Goal: Information Seeking & Learning: Learn about a topic

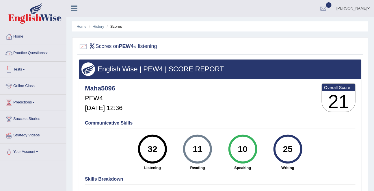
click at [29, 52] on link "Practice Questions" at bounding box center [33, 52] width 66 height 14
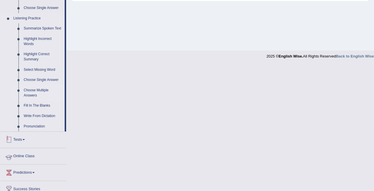
scroll to position [239, 0]
click at [37, 120] on link "Write From Dictation" at bounding box center [43, 115] width 44 height 10
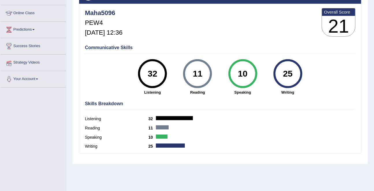
scroll to position [112, 0]
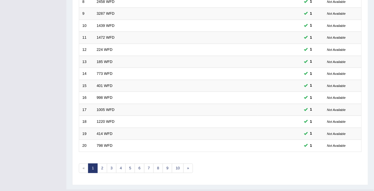
scroll to position [173, 0]
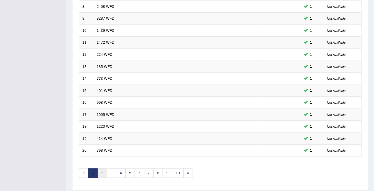
click at [104, 172] on link "2" at bounding box center [102, 173] width 10 height 10
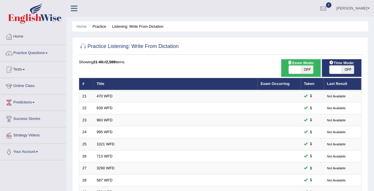
scroll to position [190, 0]
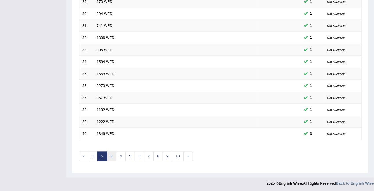
click at [113, 153] on link "3" at bounding box center [112, 156] width 10 height 10
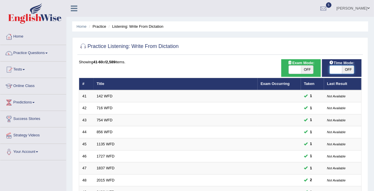
click at [340, 68] on span at bounding box center [335, 69] width 12 height 8
checkbox input "true"
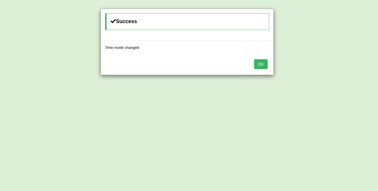
click at [254, 59] on button "OK" at bounding box center [260, 64] width 13 height 10
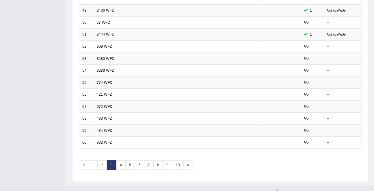
scroll to position [181, 0]
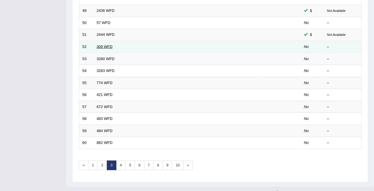
click at [102, 45] on link "309 WFD" at bounding box center [105, 46] width 16 height 4
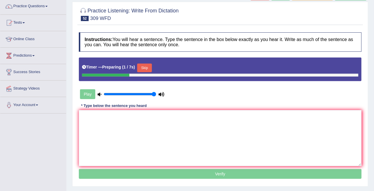
scroll to position [59, 0]
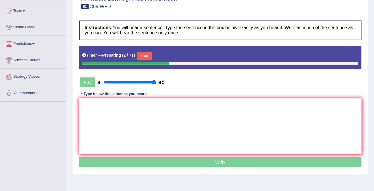
click at [149, 56] on button "Skip" at bounding box center [144, 56] width 14 height 9
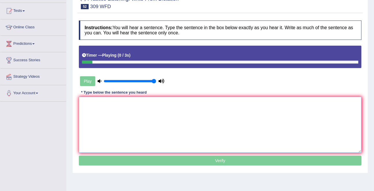
click at [121, 124] on textarea at bounding box center [220, 125] width 282 height 56
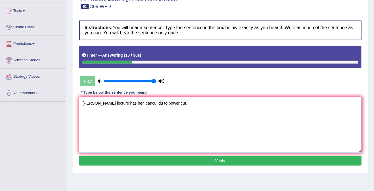
click at [84, 104] on textarea "tom lecture has ben cancul du to power cut." at bounding box center [220, 125] width 282 height 56
click at [131, 105] on textarea "Tomorrow's lecture has ben cancul du to power cut." at bounding box center [220, 125] width 282 height 56
click at [141, 101] on textarea "Tomorrow's lecture has been cancul du to power cut." at bounding box center [220, 125] width 282 height 56
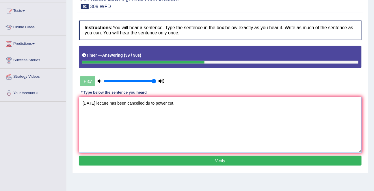
click at [159, 104] on textarea "Tomorrow's lecture has been cancelled du to power cut." at bounding box center [220, 125] width 282 height 56
click at [168, 103] on textarea "Tomorrow's lecture has been cancelled due to power cut." at bounding box center [220, 125] width 282 height 56
type textarea "Tomorrow's lecture has been cancelled due to the power cut."
click at [219, 160] on button "Verify" at bounding box center [220, 161] width 282 height 10
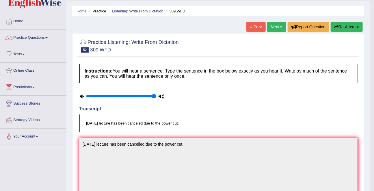
scroll to position [14, 0]
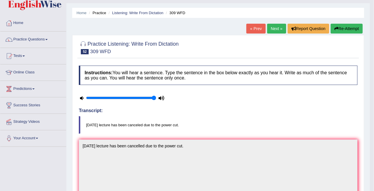
click at [274, 31] on link "Next »" at bounding box center [276, 29] width 19 height 10
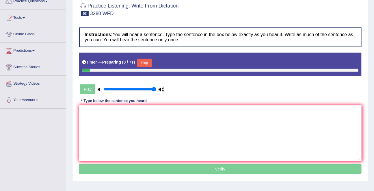
scroll to position [52, 0]
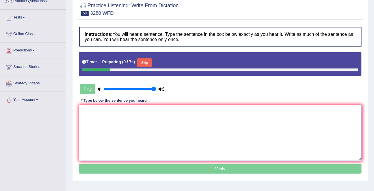
click at [207, 146] on textarea at bounding box center [220, 133] width 282 height 56
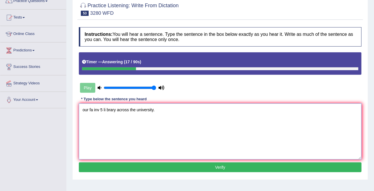
click at [86, 108] on textarea "our fa inv 5 li brary across the university." at bounding box center [220, 131] width 282 height 56
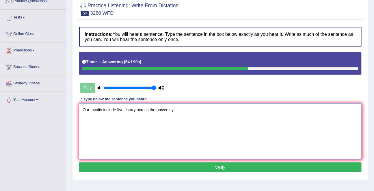
click at [137, 109] on textarea "Our faculty include five library across the university." at bounding box center [220, 131] width 282 height 56
type textarea "Our faculty include five library that across the university."
click at [225, 169] on button "Verify" at bounding box center [220, 167] width 282 height 10
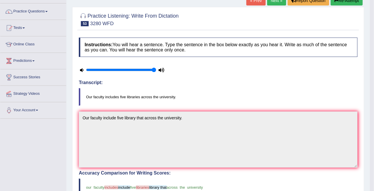
scroll to position [0, 0]
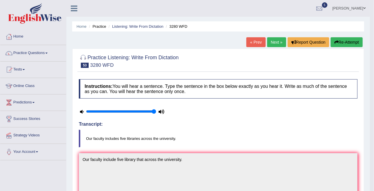
click at [274, 37] on div "Home Practice Listening: Write From Dictation 3280 WFD « Prev Next » Report Que…" at bounding box center [217, 188] width 303 height 377
click at [273, 42] on link "Next »" at bounding box center [276, 42] width 19 height 10
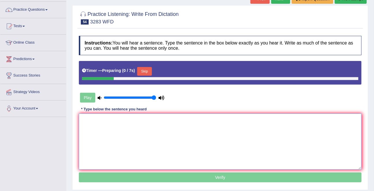
click at [160, 138] on textarea at bounding box center [220, 141] width 282 height 56
click at [148, 74] on button "Skip" at bounding box center [144, 71] width 14 height 9
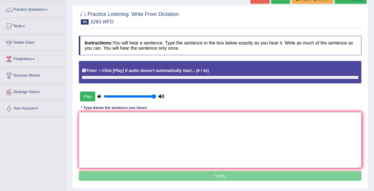
click at [139, 128] on textarea at bounding box center [220, 140] width 282 height 56
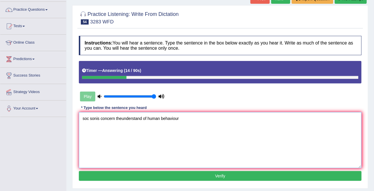
click at [87, 118] on textarea "soc sonis concern theunderstand of human behaviour" at bounding box center [220, 140] width 282 height 56
click at [138, 119] on textarea "social sycology is concern theunderstand of human behaviour" at bounding box center [220, 140] width 282 height 56
click at [165, 118] on textarea "social sycology is concern the understand of human behaviour" at bounding box center [220, 140] width 282 height 56
click at [203, 120] on textarea "social sycology is concern the understand of the human behaviour" at bounding box center [220, 140] width 282 height 56
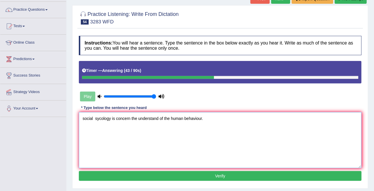
click at [84, 118] on textarea "social sycology is concern the understand of the human behaviour." at bounding box center [220, 140] width 282 height 56
type textarea "Social sycology is concern the understand of the human behaviour."
click at [218, 180] on button "Verify" at bounding box center [220, 176] width 282 height 10
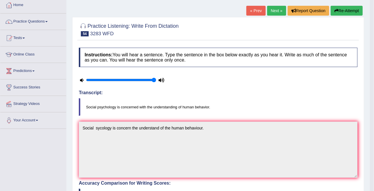
scroll to position [19, 0]
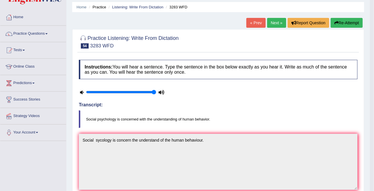
click at [351, 19] on button "Re-Attempt" at bounding box center [346, 23] width 32 height 10
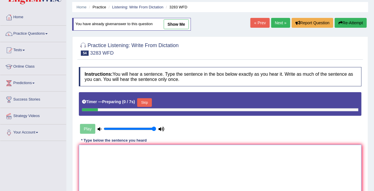
click at [139, 153] on textarea at bounding box center [220, 173] width 282 height 56
click at [143, 102] on button "Skip" at bounding box center [144, 102] width 14 height 9
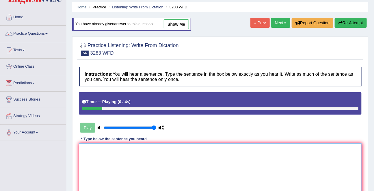
click at [111, 170] on textarea at bounding box center [220, 171] width 282 height 56
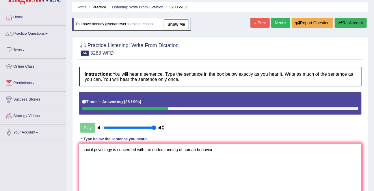
click at [85, 149] on textarea "social psycology is concerned with the understanding of human behavior." at bounding box center [220, 171] width 282 height 56
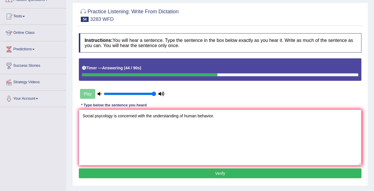
scroll to position [57, 0]
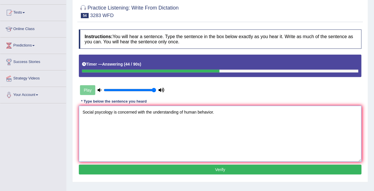
type textarea "Social psycology is concerned with the understanding of human behavior."
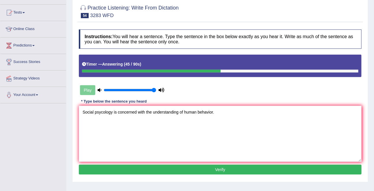
click at [217, 166] on button "Verify" at bounding box center [220, 169] width 282 height 10
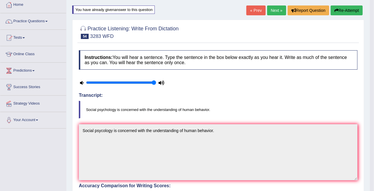
scroll to position [0, 0]
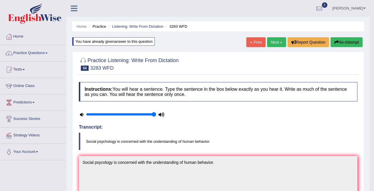
click at [268, 40] on link "Next »" at bounding box center [276, 42] width 19 height 10
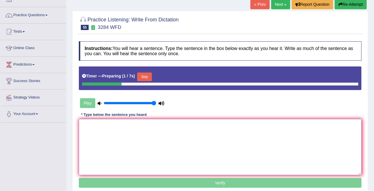
click at [132, 140] on textarea at bounding box center [220, 147] width 282 height 56
click at [149, 77] on button "Skip" at bounding box center [144, 76] width 14 height 9
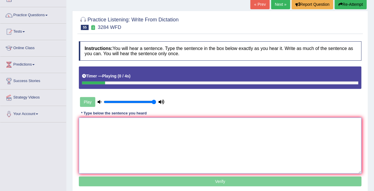
click at [133, 132] on textarea at bounding box center [220, 145] width 282 height 56
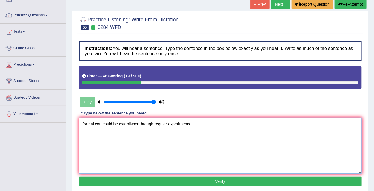
click at [87, 123] on textarea "formal con could be establisher through regular experiments" at bounding box center [220, 145] width 282 height 56
click at [104, 124] on textarea "Formal con could be establisher through regular experiments" at bounding box center [220, 145] width 282 height 56
click at [143, 123] on textarea "Formal conclusion could be establisher through regular experiments" at bounding box center [220, 145] width 282 height 56
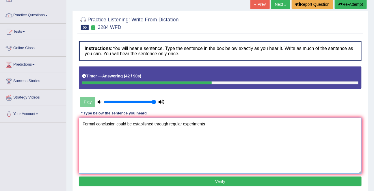
click at [193, 126] on textarea "Formal conclusion could be established through regular experiments" at bounding box center [220, 145] width 282 height 56
type textarea "Formal conclusion could be established through regular experiments."
click at [217, 181] on button "Verify" at bounding box center [220, 181] width 282 height 10
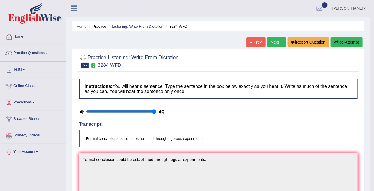
click at [156, 26] on link "Listening: Write From Dictation" at bounding box center [137, 26] width 51 height 4
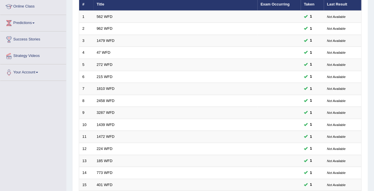
scroll to position [190, 0]
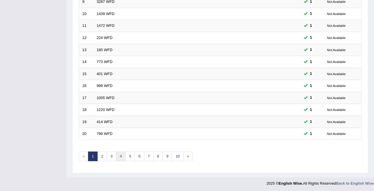
click at [121, 156] on link "4" at bounding box center [121, 156] width 10 height 10
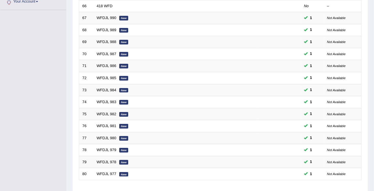
scroll to position [190, 0]
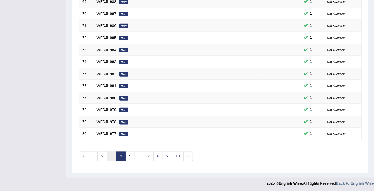
click at [112, 154] on link "3" at bounding box center [112, 156] width 10 height 10
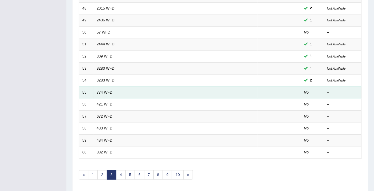
scroll to position [190, 0]
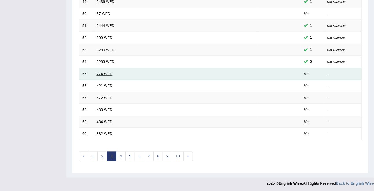
click at [104, 74] on link "774 WFD" at bounding box center [105, 74] width 16 height 4
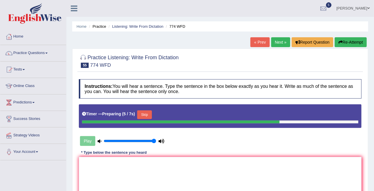
click at [147, 115] on button "Skip" at bounding box center [144, 114] width 14 height 9
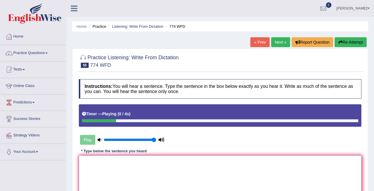
click at [132, 163] on textarea at bounding box center [220, 183] width 282 height 56
click at [83, 161] on textarea "the biology ddepartment is respected activities." at bounding box center [220, 183] width 282 height 56
click at [94, 162] on textarea "The biology ddepartment is respected activities." at bounding box center [220, 183] width 282 height 56
click at [111, 162] on textarea "The biology ddepartment is respected activities." at bounding box center [220, 183] width 282 height 56
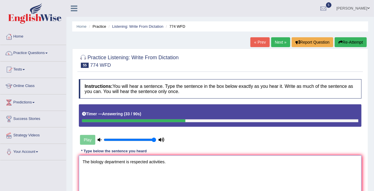
click at [115, 162] on textarea "The biology department is respected activities." at bounding box center [220, 183] width 282 height 56
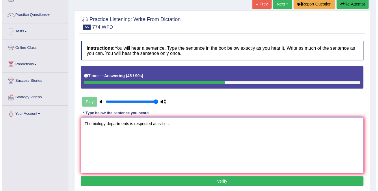
scroll to position [54, 0]
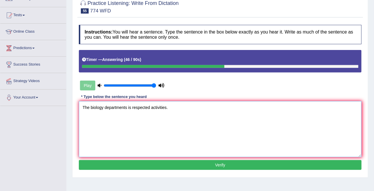
type textarea "The biology departments is respected activities."
click at [168, 163] on button "Verify" at bounding box center [220, 165] width 282 height 10
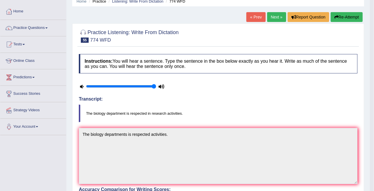
scroll to position [20, 0]
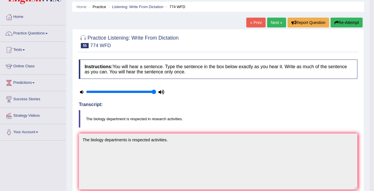
click at [273, 24] on link "Next »" at bounding box center [276, 23] width 19 height 10
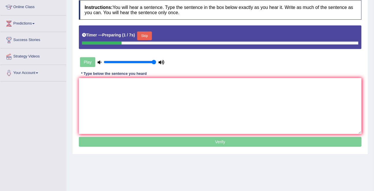
scroll to position [79, 0]
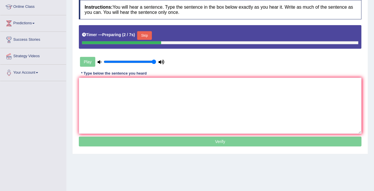
click at [146, 37] on button "Skip" at bounding box center [144, 35] width 14 height 9
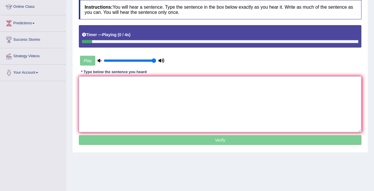
click at [141, 90] on textarea at bounding box center [220, 104] width 282 height 56
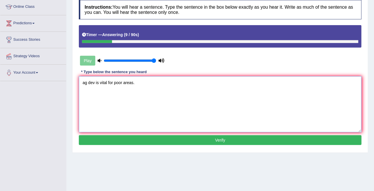
drag, startPoint x: 87, startPoint y: 84, endPoint x: 78, endPoint y: 83, distance: 8.7
click at [78, 83] on div "Instructions: You will hear a sentence. Type the sentence in the box below exac…" at bounding box center [219, 73] width 285 height 152
click at [90, 83] on textarea "Agrecultural dev is vital for poor areas." at bounding box center [220, 104] width 282 height 56
click at [110, 83] on textarea "Agricultural dev is vital for poor areas." at bounding box center [220, 104] width 282 height 56
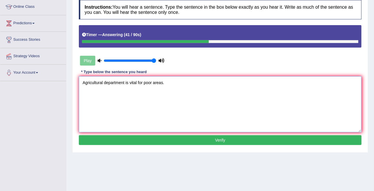
type textarea "Agricultural department is vital for poor areas."
click at [219, 138] on button "Verify" at bounding box center [220, 140] width 282 height 10
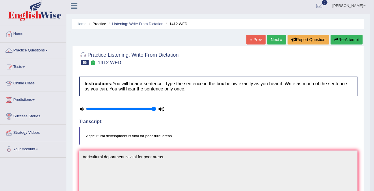
scroll to position [0, 0]
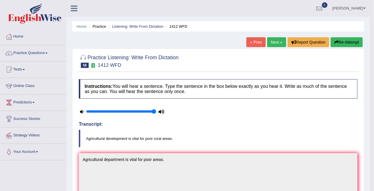
click at [274, 40] on link "Next »" at bounding box center [276, 42] width 19 height 10
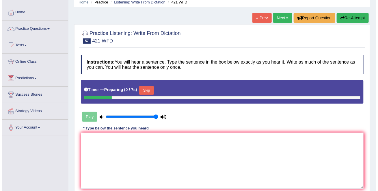
scroll to position [46, 0]
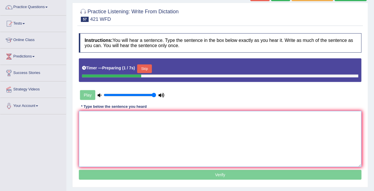
click at [153, 125] on textarea at bounding box center [220, 139] width 282 height 56
click at [151, 70] on button "Skip" at bounding box center [144, 68] width 14 height 9
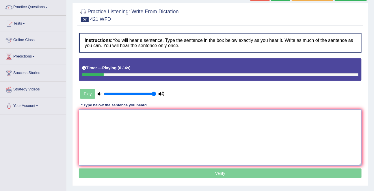
click at [127, 124] on textarea at bounding box center [220, 137] width 282 height 56
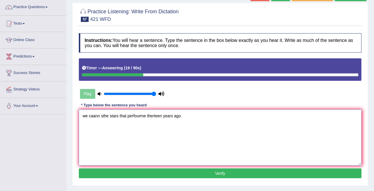
drag, startPoint x: 100, startPoint y: 115, endPoint x: 89, endPoint y: 113, distance: 10.2
click at [89, 113] on textarea "we caann sthe stars that perfourme therteen years ago." at bounding box center [220, 137] width 282 height 56
click at [86, 113] on textarea "we can sthe stars that perfourme therteen years ago." at bounding box center [220, 137] width 282 height 56
click at [100, 116] on textarea "We can sthe stars that perfourme therteen years ago." at bounding box center [220, 137] width 282 height 56
click at [139, 116] on textarea "We can see the stars that perfourme therteen years ago." at bounding box center [220, 137] width 282 height 56
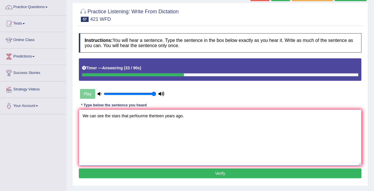
click at [139, 116] on textarea "We can see the stars that perfourme therteen years ago." at bounding box center [220, 137] width 282 height 56
click at [140, 117] on textarea "We can see the stars that perfourme therteen years ago." at bounding box center [220, 137] width 282 height 56
click at [151, 118] on textarea "We can see the stars that performe therteen years ago." at bounding box center [220, 137] width 282 height 56
type textarea "We can see the stars that performe thirteen years ago."
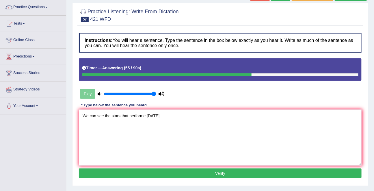
click at [219, 170] on button "Verify" at bounding box center [220, 173] width 282 height 10
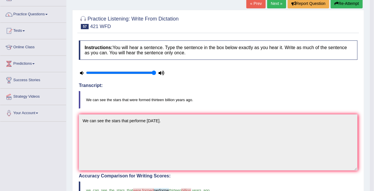
scroll to position [37, 0]
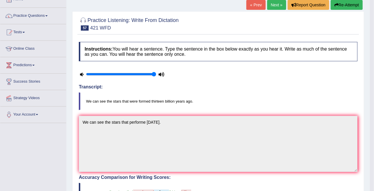
click at [276, 5] on link "Next »" at bounding box center [276, 5] width 19 height 10
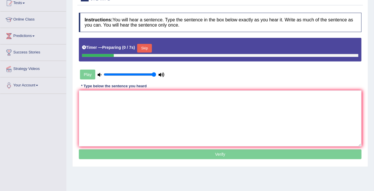
scroll to position [72, 0]
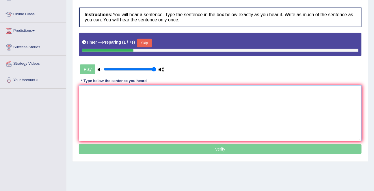
click at [155, 118] on textarea at bounding box center [220, 113] width 282 height 56
click at [151, 43] on button "Skip" at bounding box center [144, 43] width 14 height 9
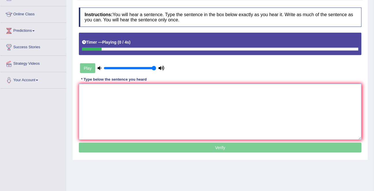
click at [123, 102] on textarea at bounding box center [220, 112] width 282 height 56
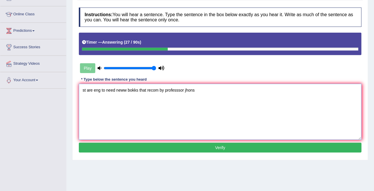
drag, startPoint x: 86, startPoint y: 92, endPoint x: 81, endPoint y: 91, distance: 5.2
click at [81, 91] on textarea "st are eng to need neww bokks that recom by professsor jhons" at bounding box center [220, 112] width 282 height 56
click at [110, 92] on textarea "Students are eng to need neww bokks that recom by professsor jhons" at bounding box center [220, 112] width 282 height 56
click at [113, 91] on textarea "Students are encouge to need neww bokks that recom by professsor jhons" at bounding box center [220, 112] width 282 height 56
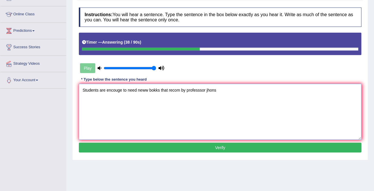
click at [113, 91] on textarea "Students are encouge to need neww bokks that recom by professsor jhons" at bounding box center [220, 112] width 282 height 56
click at [115, 90] on textarea "Students are encourages to need neww bokks that recom by professsor jhons" at bounding box center [220, 112] width 282 height 56
click at [118, 90] on textarea "Students are encourages to need neww bokks that recom by professsor jhons" at bounding box center [220, 112] width 282 height 56
click at [137, 90] on textarea "Students are encourages to need neww bokks that recom by professsor jhons" at bounding box center [220, 112] width 282 height 56
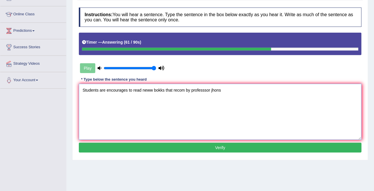
click at [151, 90] on textarea "Students are encourages to read neww bokks that recom by professsor jhons" at bounding box center [220, 112] width 282 height 56
click at [158, 90] on textarea "Students are encourages to read new bokks that recom by professsor jhons" at bounding box center [220, 112] width 282 height 56
click at [172, 89] on textarea "Students are encourages to read new books that recom by professsor jhons" at bounding box center [220, 112] width 282 height 56
click at [185, 90] on textarea "Students are encourages to read new books that was recom by professsor jhons" at bounding box center [220, 112] width 282 height 56
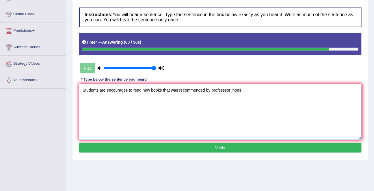
click at [226, 91] on textarea "Students are encourages to read new books that was recommended by professsor jh…" at bounding box center [220, 112] width 282 height 56
click at [222, 91] on textarea "Students are encourages to read new books that was recommended by professor jho…" at bounding box center [220, 112] width 282 height 56
click at [233, 91] on textarea "Students are encourages to read new books that was recommended by professor jho…" at bounding box center [220, 112] width 282 height 56
type textarea "Students are encourages to read new books that was recommended by professor Hho…"
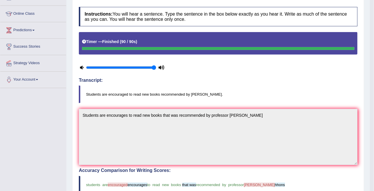
scroll to position [33, 0]
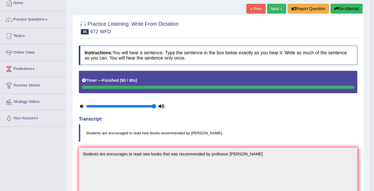
click at [336, 12] on button "Re-Attempt" at bounding box center [346, 9] width 32 height 10
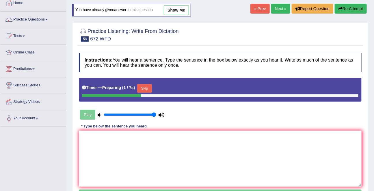
click at [151, 87] on button "Skip" at bounding box center [144, 88] width 14 height 9
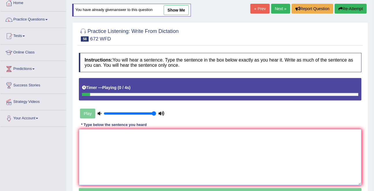
click at [122, 141] on textarea at bounding box center [220, 157] width 282 height 56
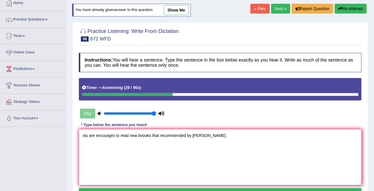
drag, startPoint x: 89, startPoint y: 133, endPoint x: 78, endPoint y: 133, distance: 10.1
click at [78, 133] on div "Instructions: You will hear a sentence. Type the sentence in the box below exac…" at bounding box center [219, 126] width 285 height 152
click at [112, 137] on textarea "Students are encourges to read new bvooks that recommended by professor jones." at bounding box center [220, 157] width 282 height 56
click at [155, 137] on textarea "Students are encourage to read new bvooks that recommended by professor jones." at bounding box center [220, 157] width 282 height 56
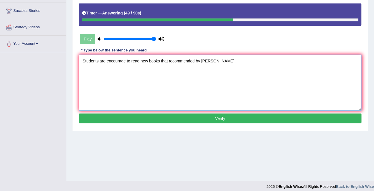
scroll to position [107, 0]
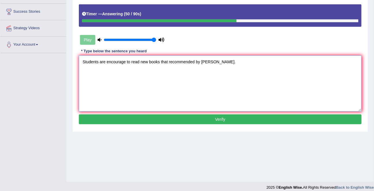
type textarea "Students are encourage to read new books that recommended by professor jones."
click at [221, 123] on button "Verify" at bounding box center [220, 119] width 282 height 10
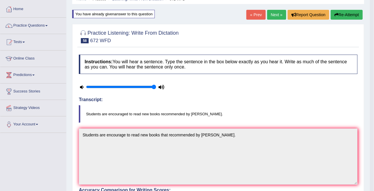
scroll to position [24, 0]
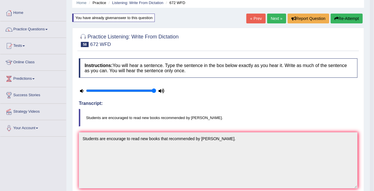
click at [274, 21] on link "Next »" at bounding box center [276, 19] width 19 height 10
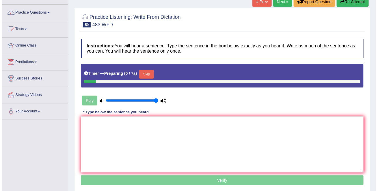
scroll to position [42, 0]
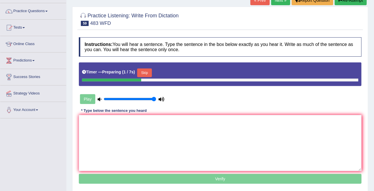
click at [142, 73] on button "Skip" at bounding box center [144, 72] width 14 height 9
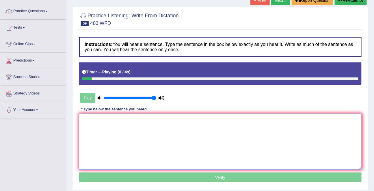
click at [122, 125] on textarea at bounding box center [220, 141] width 282 height 56
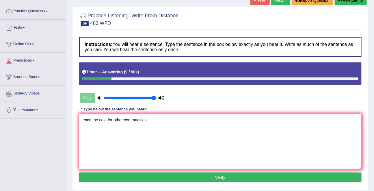
click at [89, 120] on textarea "enco the cost for other communities" at bounding box center [220, 141] width 282 height 56
click at [143, 117] on textarea "increases the cost for other communities" at bounding box center [220, 141] width 282 height 56
type textarea "increases the cost for other comunities"
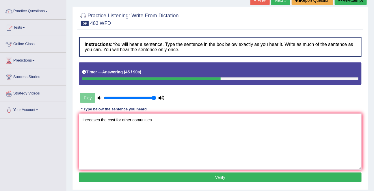
click at [178, 179] on button "Verify" at bounding box center [220, 177] width 282 height 10
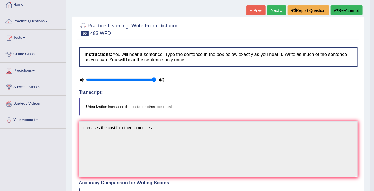
scroll to position [0, 0]
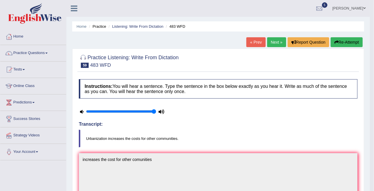
click at [274, 43] on link "Next »" at bounding box center [276, 42] width 19 height 10
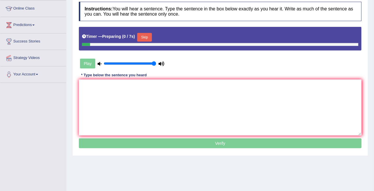
scroll to position [78, 0]
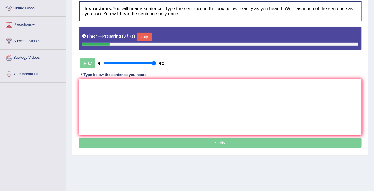
click at [220, 106] on textarea at bounding box center [220, 107] width 282 height 56
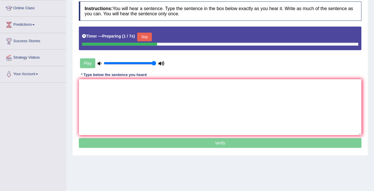
click at [143, 41] on button "Skip" at bounding box center [144, 37] width 14 height 9
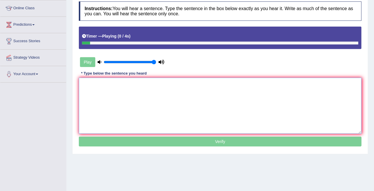
click at [147, 93] on textarea at bounding box center [220, 106] width 282 height 56
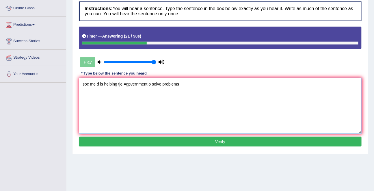
drag, startPoint x: 88, startPoint y: 83, endPoint x: 78, endPoint y: 84, distance: 9.8
click at [79, 84] on textarea "soc me d is helping tje =gpvernment o solve problems" at bounding box center [220, 106] width 282 height 56
drag, startPoint x: 101, startPoint y: 84, endPoint x: 93, endPoint y: 84, distance: 7.8
click at [93, 84] on textarea "Social me d is helping tje =gpvernment o solve problems" at bounding box center [220, 106] width 282 height 56
drag, startPoint x: 132, startPoint y: 84, endPoint x: 126, endPoint y: 84, distance: 6.9
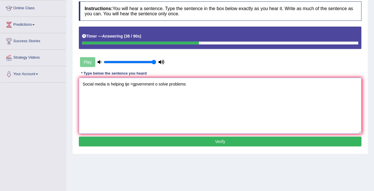
click at [126, 84] on textarea "Social media is helping tje =gpvernment o solve problems" at bounding box center [220, 106] width 282 height 56
click at [136, 85] on textarea "Social media is helping the gpvernment o solve problems" at bounding box center [220, 106] width 282 height 56
click at [156, 85] on textarea "Social media is helping the government o solve problems" at bounding box center [220, 106] width 282 height 56
click at [194, 87] on textarea "Social media is helping the government to solve problems" at bounding box center [220, 106] width 282 height 56
type textarea "Social media is helping the government to solve problems."
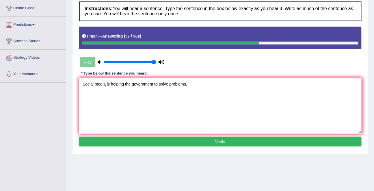
click at [206, 137] on button "Verify" at bounding box center [220, 141] width 282 height 10
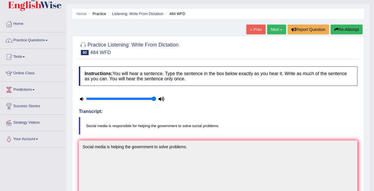
scroll to position [8, 0]
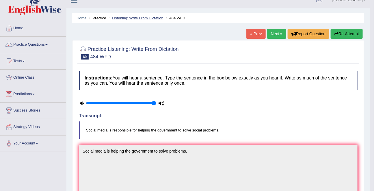
click at [143, 18] on link "Listening: Write From Dictation" at bounding box center [137, 18] width 51 height 4
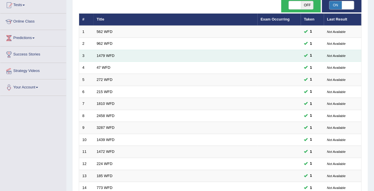
scroll to position [190, 0]
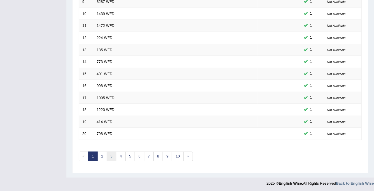
click at [111, 159] on link "3" at bounding box center [112, 156] width 10 height 10
click at [101, 159] on link "2" at bounding box center [102, 156] width 10 height 10
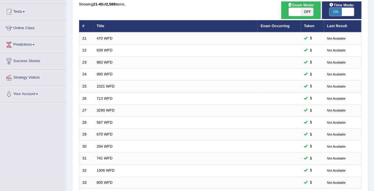
scroll to position [190, 0]
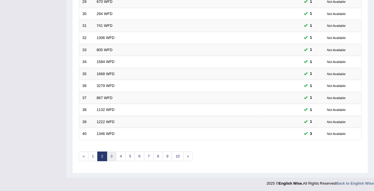
click at [111, 157] on link "3" at bounding box center [112, 156] width 10 height 10
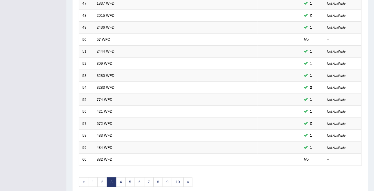
scroll to position [157, 0]
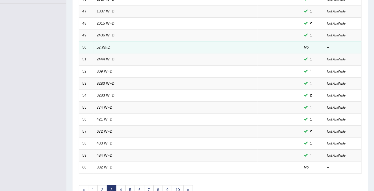
click at [108, 48] on link "57 WFD" at bounding box center [104, 47] width 14 height 4
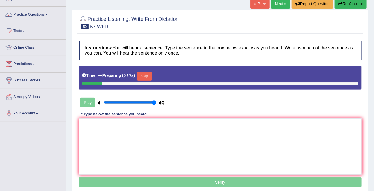
scroll to position [52, 0]
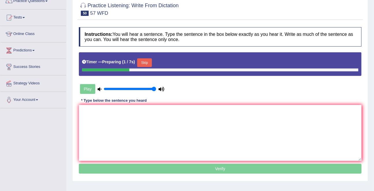
click at [145, 74] on div "Timer — Preparing ( 1 / 7s ) Skip" at bounding box center [220, 64] width 282 height 24
click at [145, 67] on div "Skip" at bounding box center [144, 63] width 14 height 10
click at [145, 61] on button "Skip" at bounding box center [144, 62] width 14 height 9
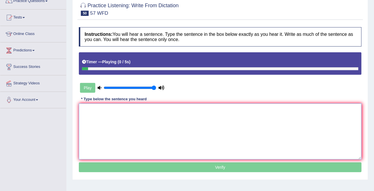
click at [136, 153] on textarea at bounding box center [220, 131] width 282 height 56
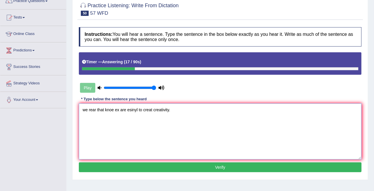
click at [90, 111] on textarea "we rear that knoe ex are esinyl to creat creativity." at bounding box center [220, 131] width 282 height 56
click at [89, 110] on textarea "we rear that knoe ex are esinyl to creat creativity." at bounding box center [220, 131] width 282 height 56
drag, startPoint x: 89, startPoint y: 110, endPoint x: 80, endPoint y: 110, distance: 8.7
click at [80, 110] on textarea "we rear that knoe ex are esinyl to creat creativity." at bounding box center [220, 131] width 282 height 56
click at [114, 107] on textarea "We rear that knoe ex are esinyl to creat creativity." at bounding box center [220, 131] width 282 height 56
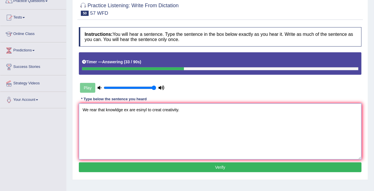
drag, startPoint x: 128, startPoint y: 110, endPoint x: 125, endPoint y: 110, distance: 3.2
click at [125, 110] on textarea "We rear that knowldge ex are esinyl to creat creativity." at bounding box center [220, 131] width 282 height 56
drag, startPoint x: 160, startPoint y: 109, endPoint x: 149, endPoint y: 109, distance: 11.0
click at [149, 109] on textarea "We rear that knowldge experince are esinyl to creat creativity." at bounding box center [220, 131] width 282 height 56
drag, startPoint x: 98, startPoint y: 109, endPoint x: 90, endPoint y: 108, distance: 7.8
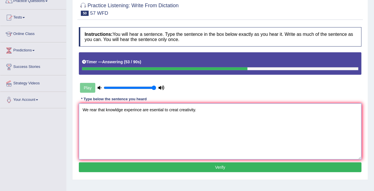
click at [89, 108] on textarea "We rear that knowldge experince are esential to creat creativity." at bounding box center [220, 131] width 282 height 56
click at [94, 108] on textarea "We reialized that knowldge experince are esential to creat creativity." at bounding box center [220, 131] width 282 height 56
type textarea "We realized that knowldge experince are esential to creat creativity."
click at [200, 165] on button "Verify" at bounding box center [220, 167] width 282 height 10
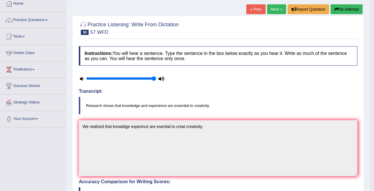
scroll to position [28, 0]
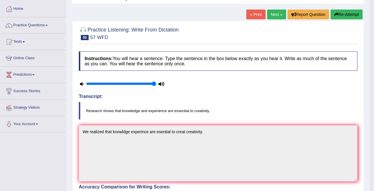
click at [343, 13] on button "Re-Attempt" at bounding box center [346, 15] width 32 height 10
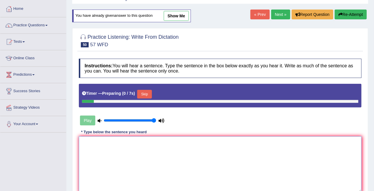
click at [151, 162] on textarea at bounding box center [220, 164] width 282 height 56
click at [148, 93] on button "Skip" at bounding box center [144, 94] width 14 height 9
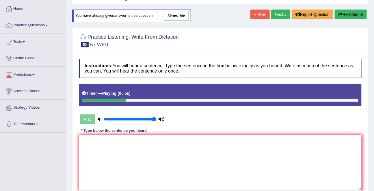
click at [135, 140] on textarea at bounding box center [220, 163] width 282 height 56
drag, startPoint x: 87, startPoint y: 141, endPoint x: 83, endPoint y: 141, distance: 4.6
click at [83, 141] on textarea "re shows that know experice to create creativity" at bounding box center [220, 163] width 282 height 56
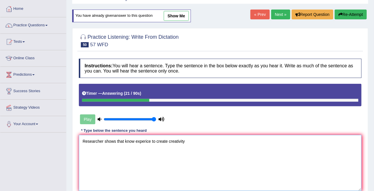
drag, startPoint x: 135, startPoint y: 142, endPoint x: 124, endPoint y: 140, distance: 11.3
click at [124, 140] on textarea "Researcher shows that know experice to create creativity" at bounding box center [220, 163] width 282 height 56
click at [155, 142] on textarea "Researcher shows that knowledge experice to create creativity" at bounding box center [220, 163] width 282 height 56
click at [159, 141] on textarea "Researcher shows that knowledge experience to create creativity" at bounding box center [220, 163] width 282 height 56
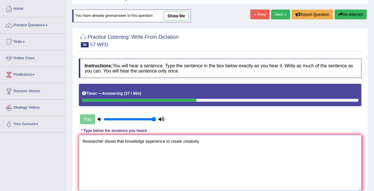
click at [159, 141] on textarea "Researcher shows that knowledge experience to create creativity" at bounding box center [220, 163] width 282 height 56
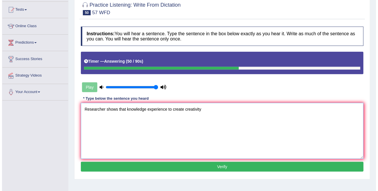
scroll to position [61, 0]
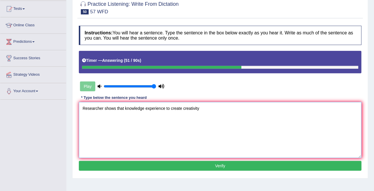
type textarea "Researcher shows that knowledge experience to create creativity"
click at [162, 166] on button "Verify" at bounding box center [220, 166] width 282 height 10
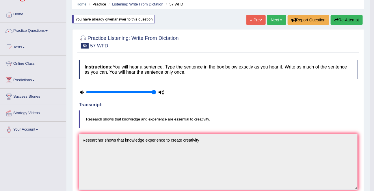
scroll to position [20, 0]
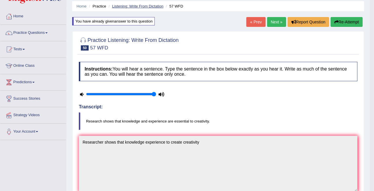
click at [156, 7] on link "Listening: Write From Dictation" at bounding box center [137, 6] width 51 height 4
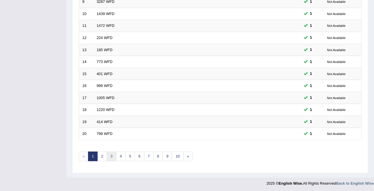
click at [112, 154] on link "3" at bounding box center [112, 156] width 10 height 10
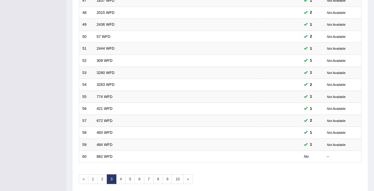
scroll to position [190, 0]
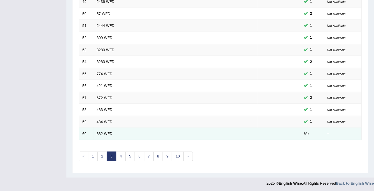
click at [100, 135] on td "882 WFD" at bounding box center [175, 134] width 164 height 12
click at [102, 130] on td "882 WFD" at bounding box center [175, 134] width 164 height 12
click at [102, 132] on link "882 WFD" at bounding box center [105, 133] width 16 height 4
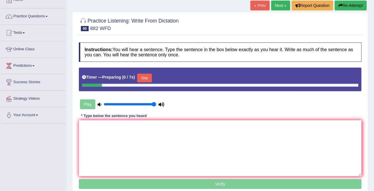
scroll to position [40, 0]
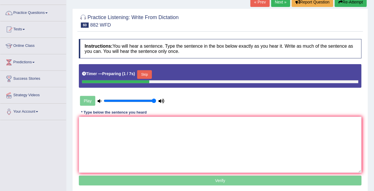
click at [144, 74] on button "Skip" at bounding box center [144, 74] width 14 height 9
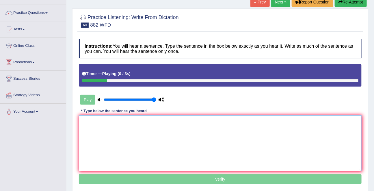
click at [123, 136] on textarea at bounding box center [220, 143] width 282 height 56
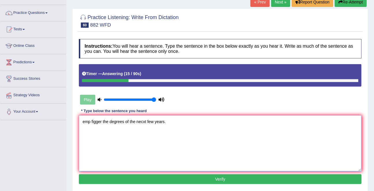
drag, startPoint x: 91, startPoint y: 122, endPoint x: 79, endPoint y: 121, distance: 12.1
click at [79, 121] on textarea "emp figger the degrees of the necxt few years." at bounding box center [220, 143] width 282 height 56
click at [118, 121] on textarea "employment figger the degrees of the necxt few years." at bounding box center [220, 143] width 282 height 56
click at [129, 120] on textarea "employment figger that t he degrees of the necxt few years." at bounding box center [220, 143] width 282 height 56
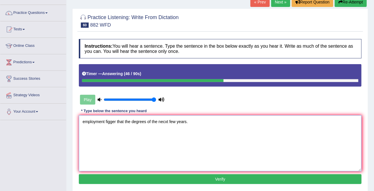
click at [166, 121] on textarea "employment figger that the degrees of the necxt few years." at bounding box center [220, 143] width 282 height 56
click at [132, 121] on textarea "employment figger that the degrees of the next few years." at bounding box center [220, 143] width 282 height 56
type textarea "employment figger that the increase degrees of the next few years."
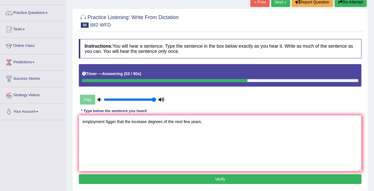
click at [216, 177] on button "Verify" at bounding box center [220, 179] width 282 height 10
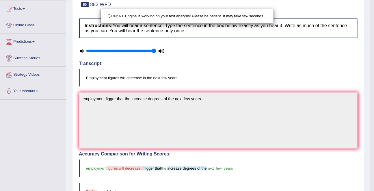
scroll to position [69, 0]
